Goal: Transaction & Acquisition: Purchase product/service

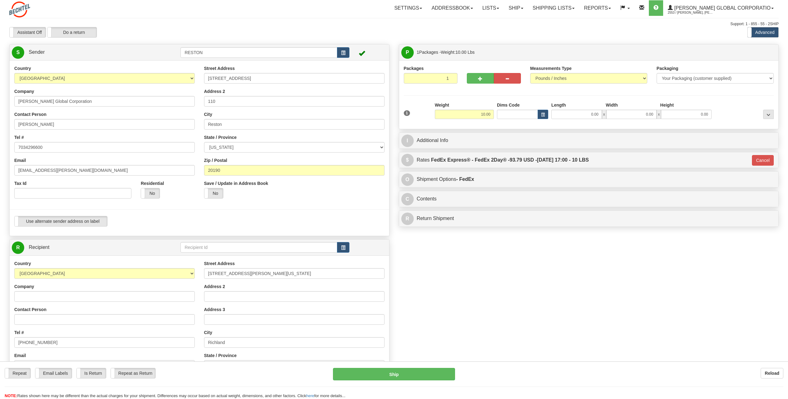
select select "WA"
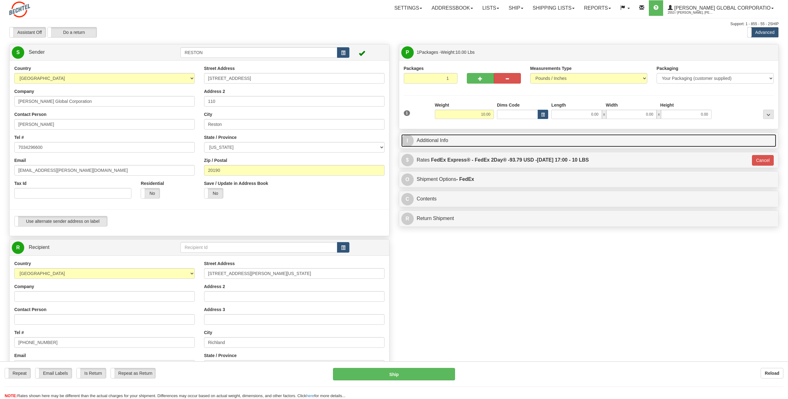
click at [442, 136] on link "I Additional Info" at bounding box center [588, 140] width 375 height 13
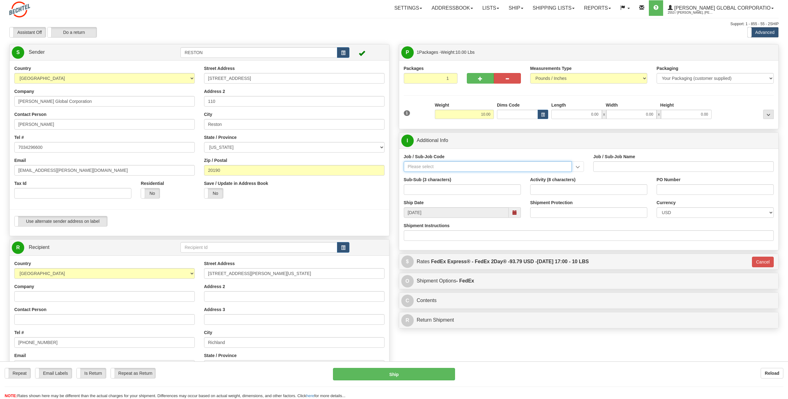
click at [430, 165] on input "Job / Sub-Job Code" at bounding box center [488, 166] width 168 height 11
paste input "50162-100"
type input "50162-100"
click at [575, 193] on input "Activity (8 characters)" at bounding box center [588, 189] width 117 height 11
click at [488, 169] on input "Job / Sub-Job Code" at bounding box center [488, 166] width 168 height 11
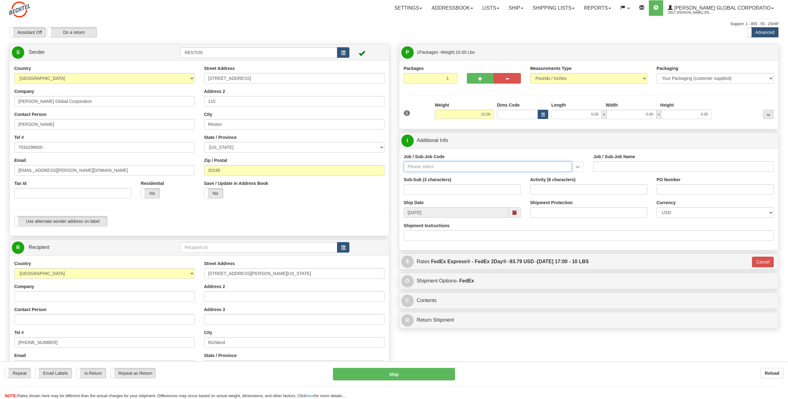
paste input "50162-100"
type input "50162-100"
type input "NP QUALITY ASSURANCE - NP QUALITY ASSURANCE"
type input "50162-100"
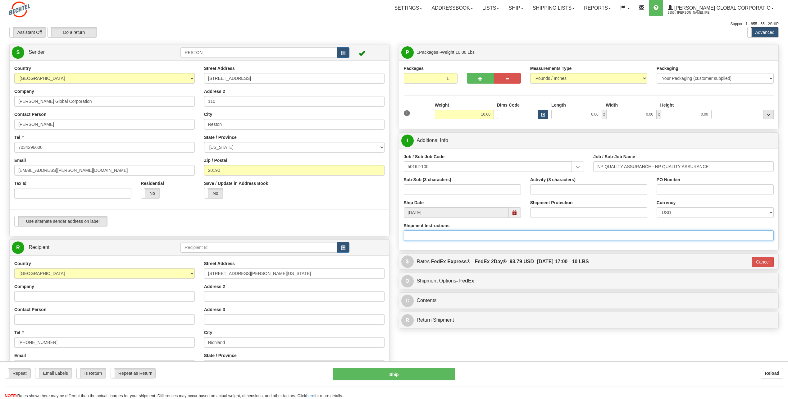
click at [578, 232] on input "Shipment Instructions" at bounding box center [589, 235] width 370 height 11
type input "fragile handle with care"
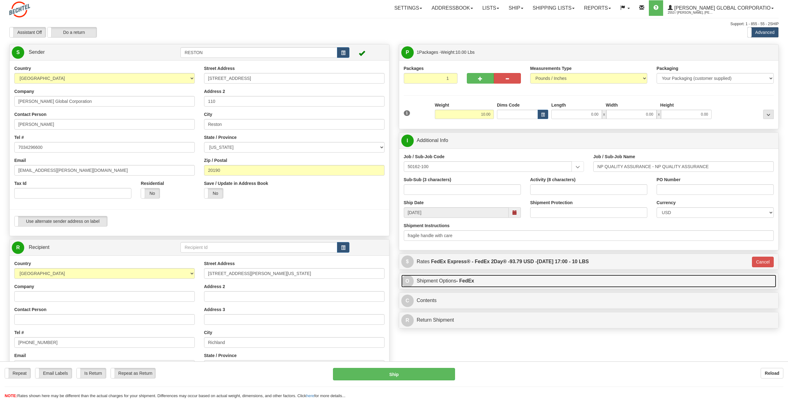
click at [531, 278] on link "O Shipment Options - FedEx" at bounding box center [588, 281] width 375 height 13
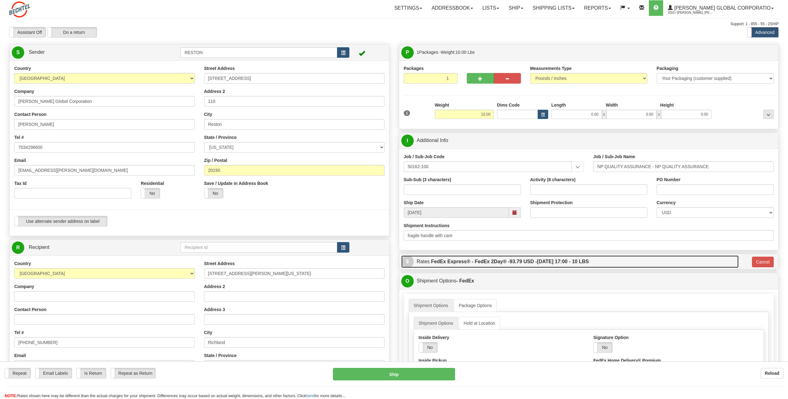
click at [530, 262] on span "93.79 USD -" at bounding box center [523, 261] width 27 height 5
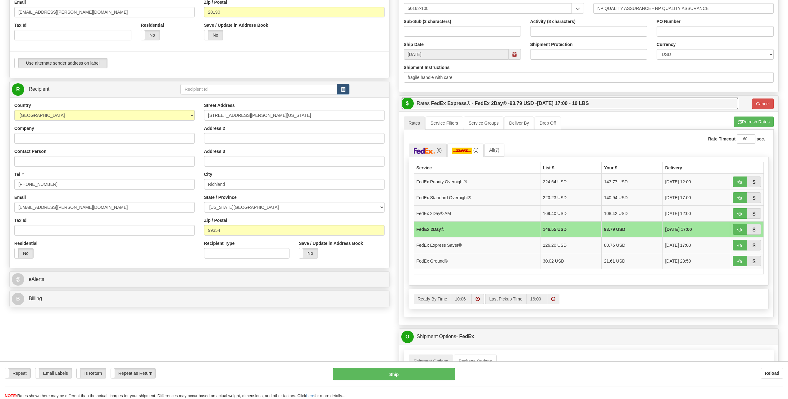
scroll to position [186, 0]
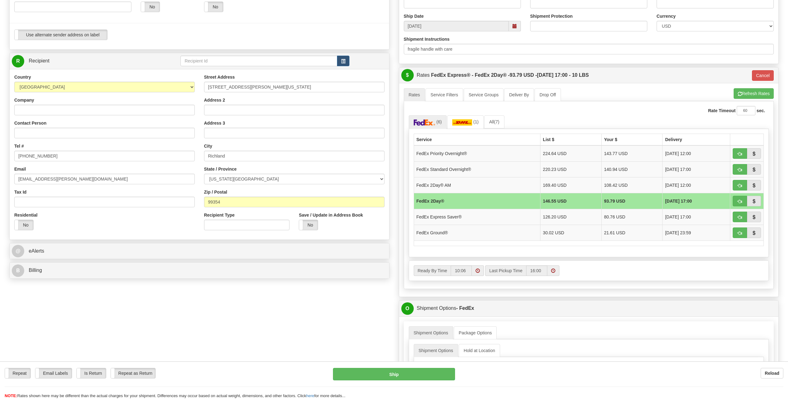
click at [582, 315] on div "O Shipment Options - FedEx" at bounding box center [589, 308] width 380 height 16
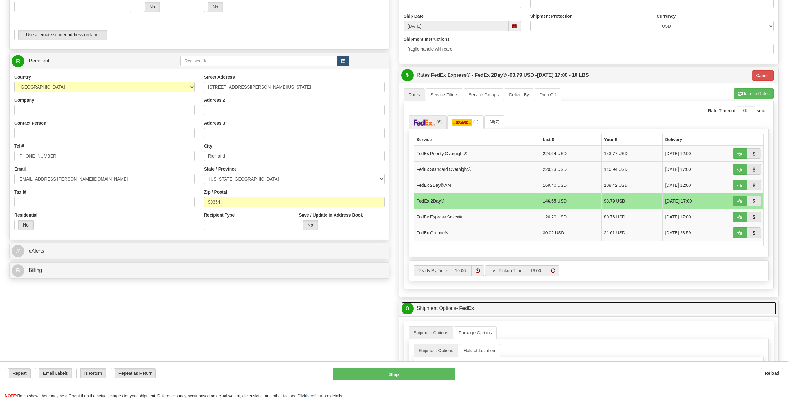
click at [582, 308] on link "O Shipment Options - FedEx" at bounding box center [588, 308] width 375 height 13
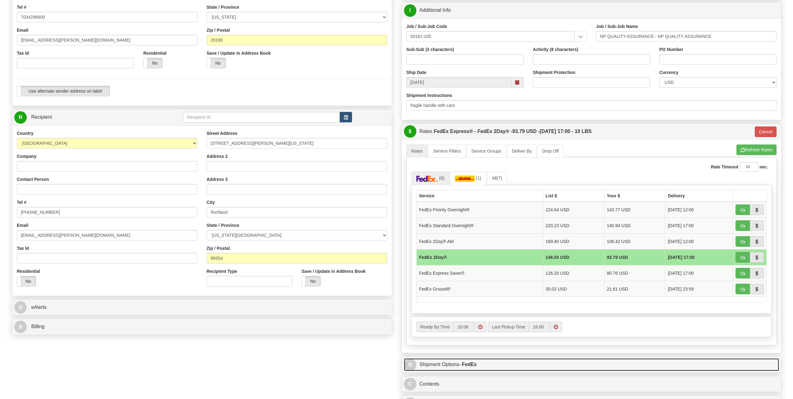
scroll to position [218, 0]
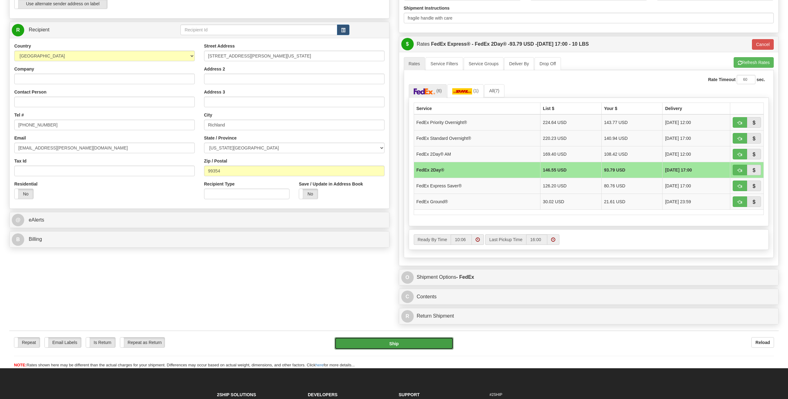
click at [425, 345] on button "Ship" at bounding box center [394, 343] width 119 height 12
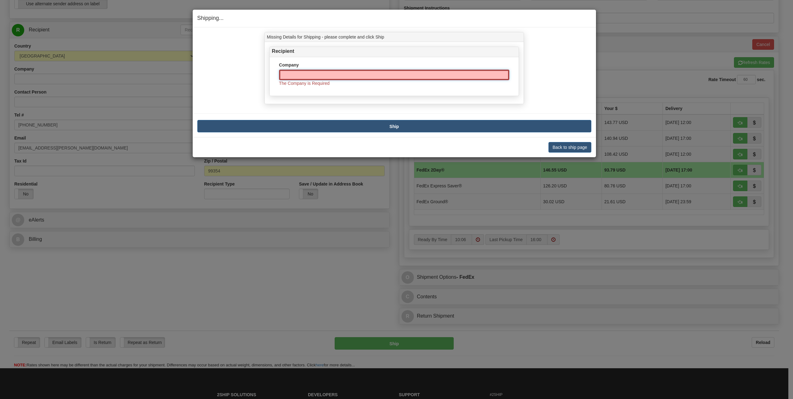
click at [368, 72] on input "Company" at bounding box center [394, 75] width 230 height 11
click at [581, 145] on button "Back to ship page" at bounding box center [569, 147] width 43 height 11
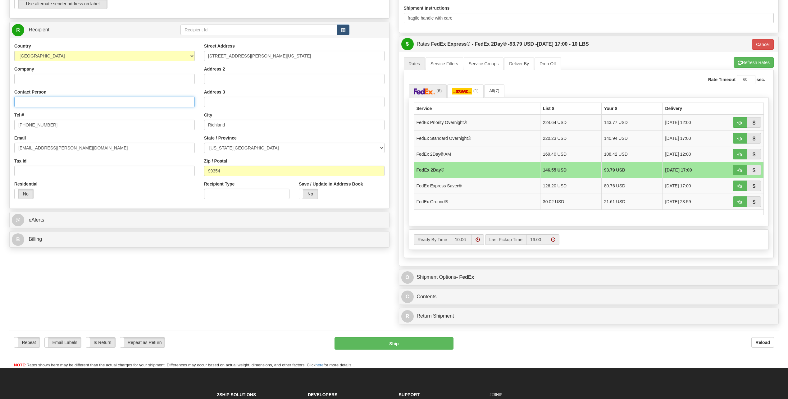
click at [160, 99] on input "Contact Person" at bounding box center [104, 102] width 181 height 11
click at [41, 101] on input "Contact Person" at bounding box center [104, 102] width 181 height 11
paste input "[PERSON_NAME]"
type input "[PERSON_NAME]"
click at [351, 339] on button "Ship" at bounding box center [394, 343] width 119 height 12
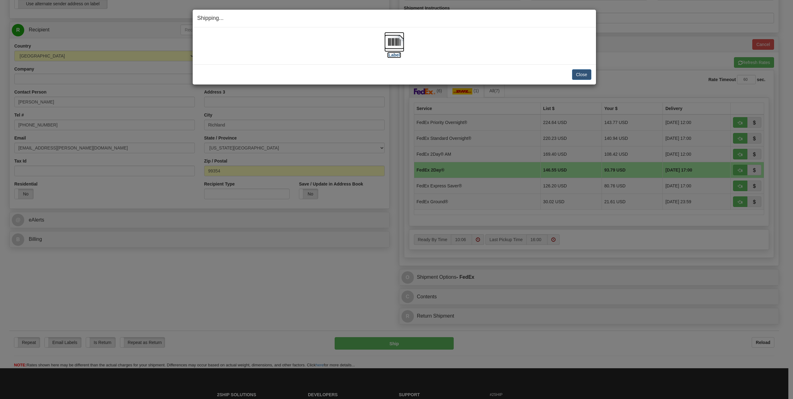
click at [394, 54] on label "[Label]" at bounding box center [394, 55] width 14 height 6
click at [488, 66] on div "Close [PERSON_NAME] Shipment and Quit Pickup Quit Pickup ONLY" at bounding box center [394, 74] width 403 height 20
click at [601, 233] on div "Shipping... Your SHIPMENT will EXPIRE in [Label] IMPORTANT NOTICE Embassy / Con…" at bounding box center [396, 199] width 793 height 399
click at [582, 77] on button "Close" at bounding box center [581, 74] width 19 height 11
